Goal: Information Seeking & Learning: Learn about a topic

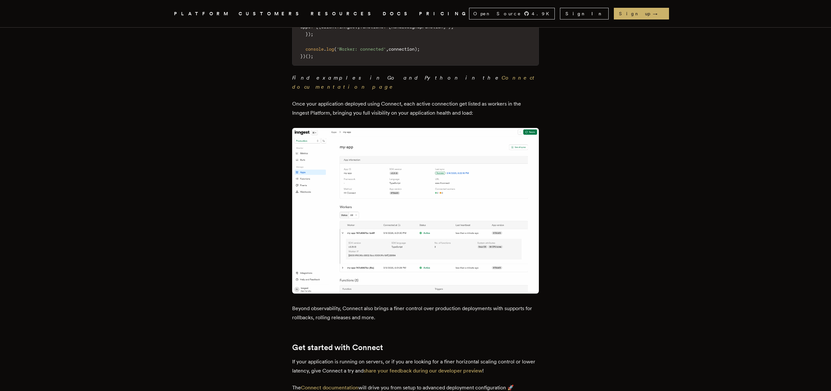
scroll to position [615, 0]
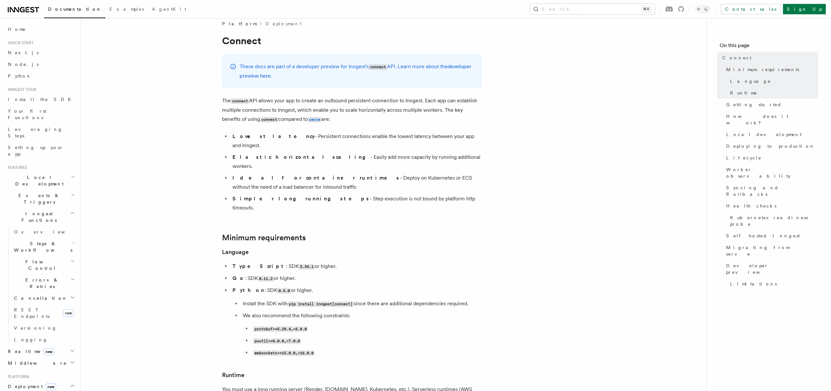
scroll to position [96, 0]
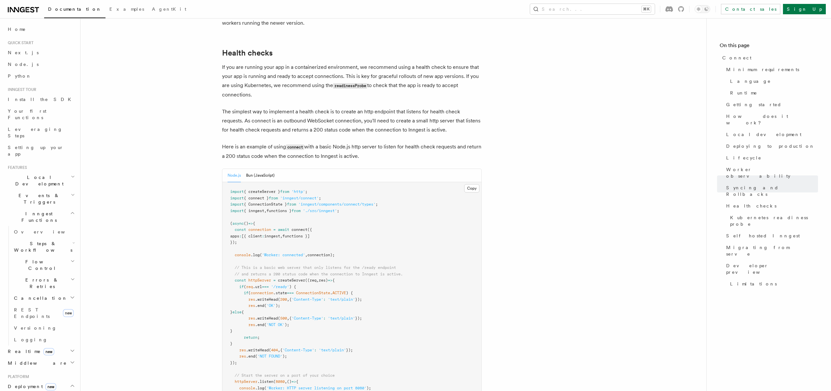
scroll to position [2716, 0]
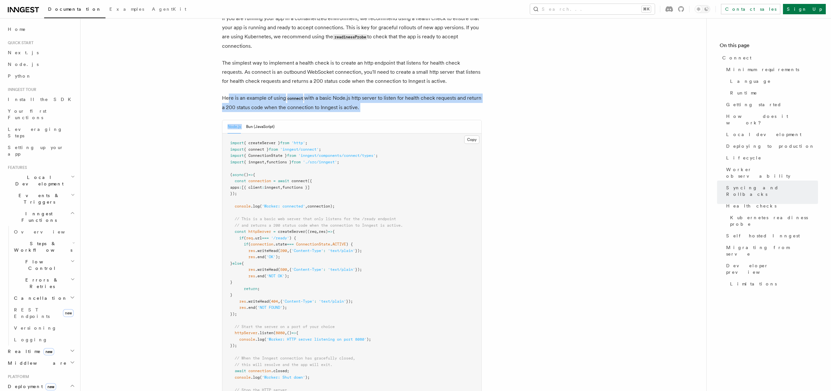
drag, startPoint x: 228, startPoint y: 56, endPoint x: 396, endPoint y: 81, distance: 169.8
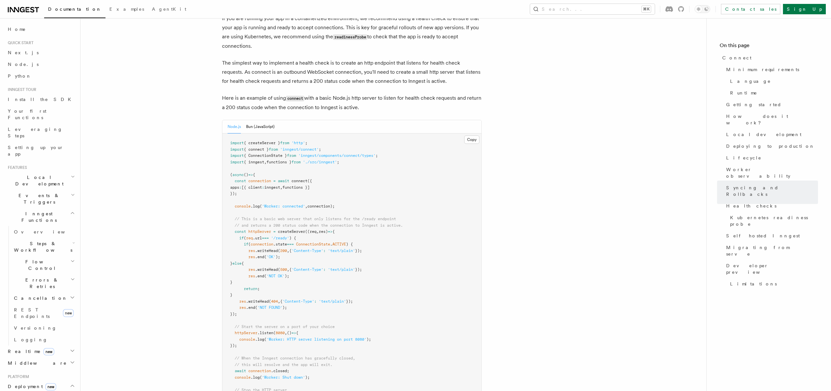
click at [388, 94] on p "Here is an example of using connect with a basic Node.js http server to listen …" at bounding box center [352, 103] width 260 height 19
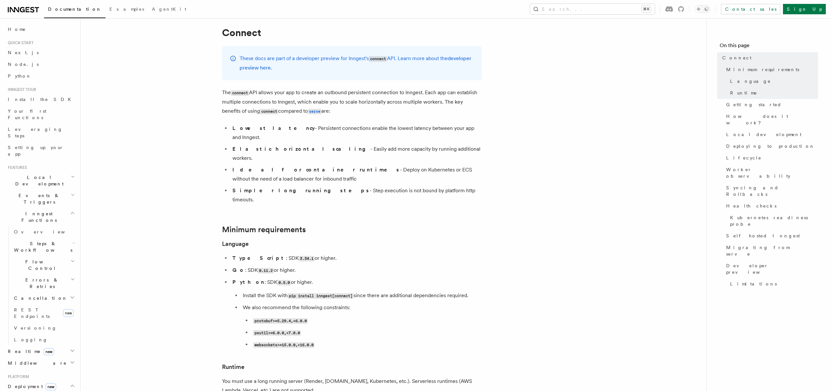
scroll to position [0, 0]
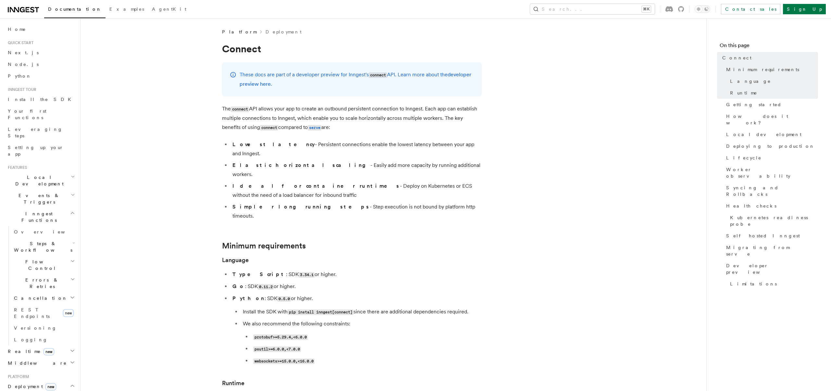
drag, startPoint x: 443, startPoint y: 118, endPoint x: 445, endPoint y: 193, distance: 75.0
copy article "The key benefits of using connect compared to serve are: Lowest latency - Persi…"
click at [307, 132] on p "The connect API allows your app to create an outbound persistent connection to …" at bounding box center [352, 118] width 260 height 28
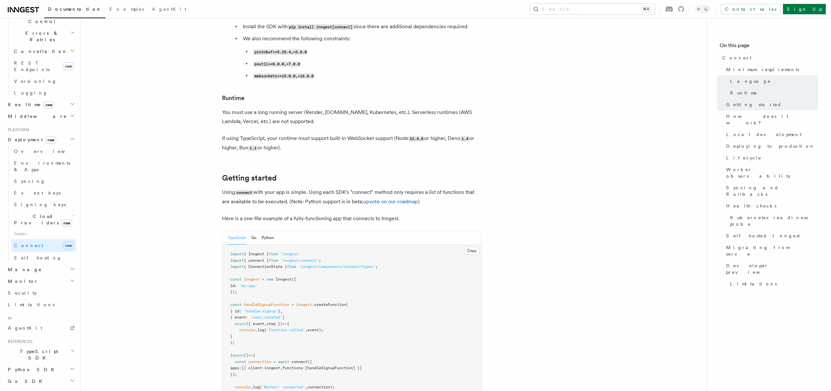
scroll to position [285, 0]
click at [304, 360] on span "connect" at bounding box center [300, 362] width 16 height 5
drag, startPoint x: 323, startPoint y: 236, endPoint x: 289, endPoint y: 235, distance: 34.4
click at [289, 258] on span "'inngest/connect'" at bounding box center [299, 260] width 39 height 5
copy span "inngest/connect"
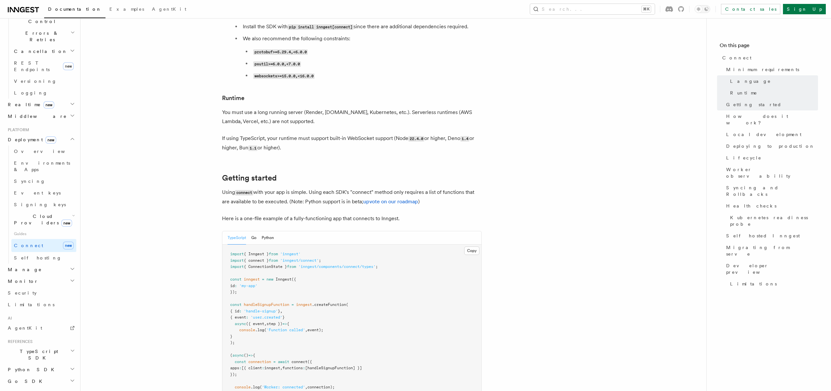
click at [343, 188] on p "Using connect with your app is simple. Using each SDK's "connect" method only r…" at bounding box center [352, 197] width 260 height 19
